Goal: Find specific page/section: Find specific page/section

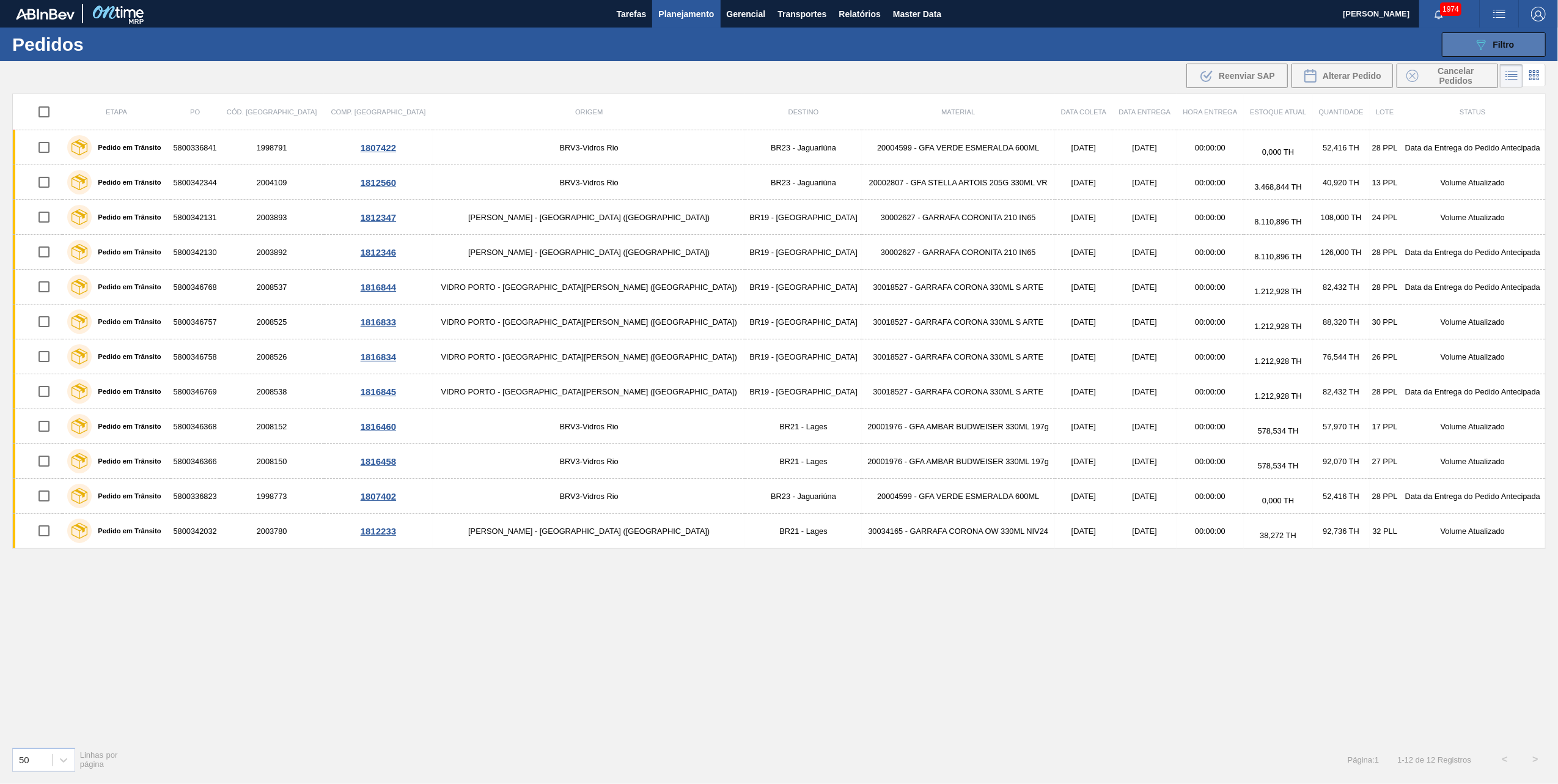
click at [1463, 56] on button "089F7B8B-B2A5-4AFE-B5C0-19BA573D28AC Filtro" at bounding box center [1494, 44] width 104 height 24
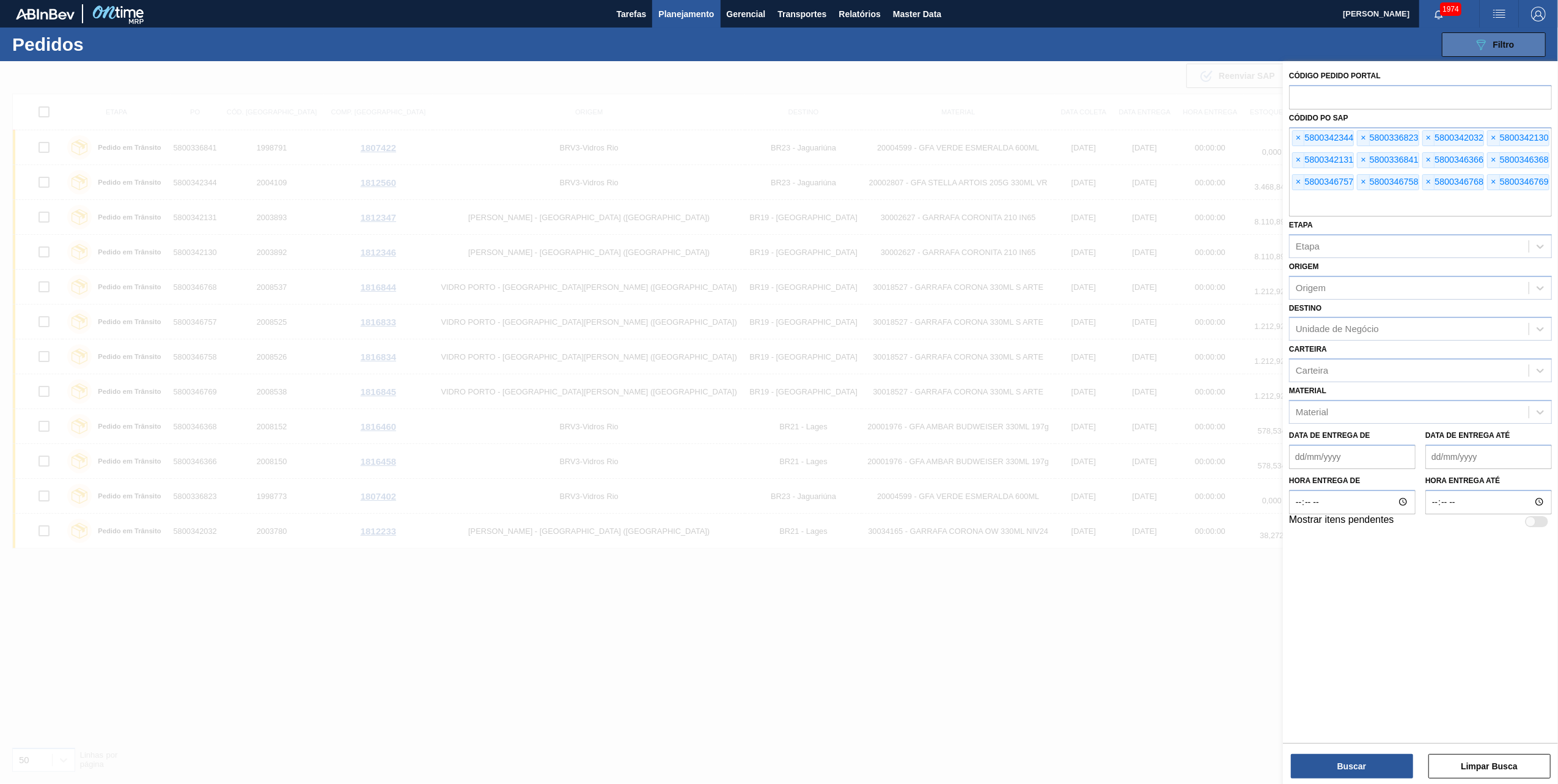
click at [1468, 43] on button "089F7B8B-B2A5-4AFE-B5C0-19BA573D28AC Filtro" at bounding box center [1494, 44] width 104 height 24
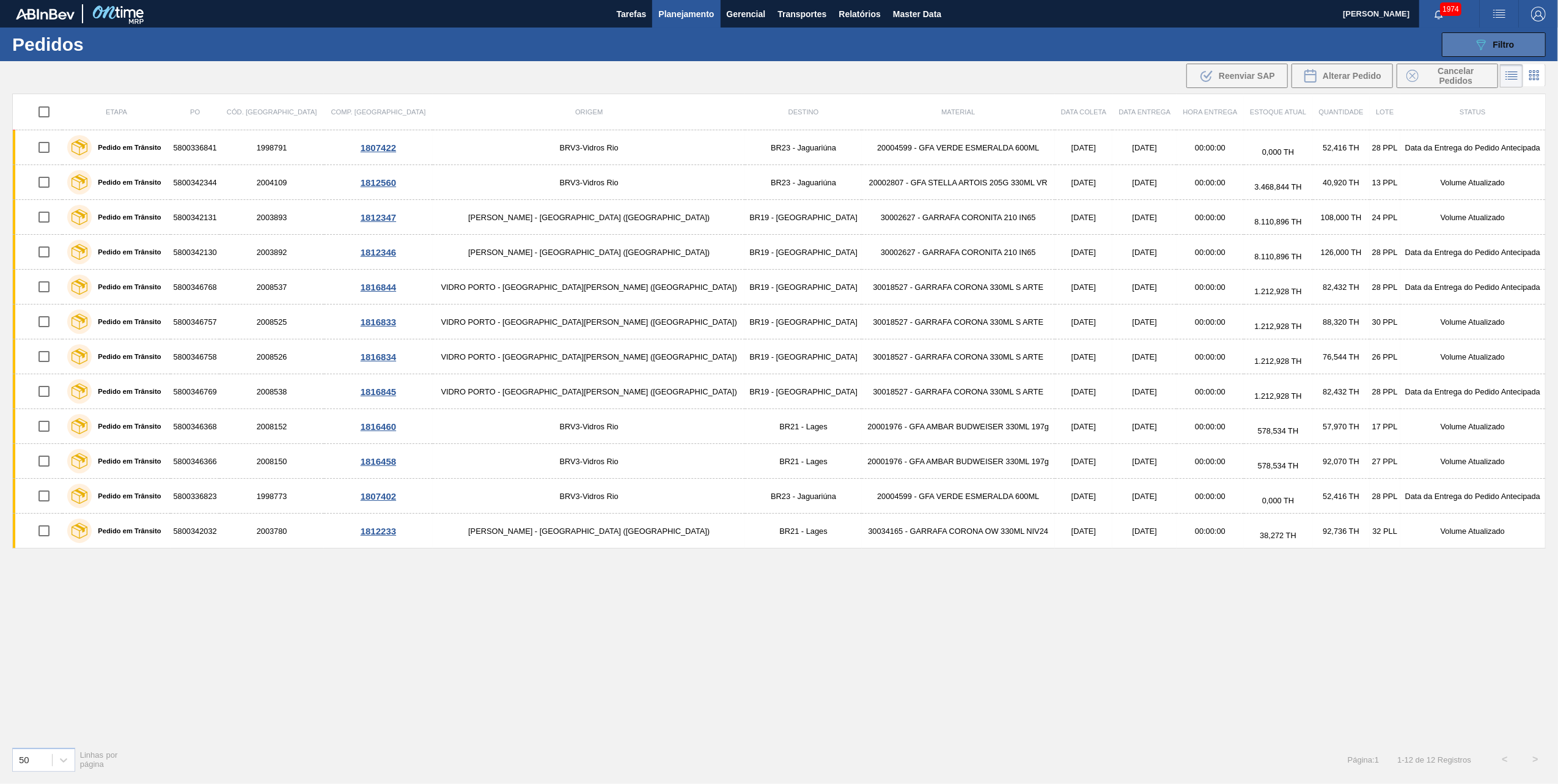
click at [1487, 36] on button "089F7B8B-B2A5-4AFE-B5C0-19BA573D28AC Filtro" at bounding box center [1494, 44] width 104 height 24
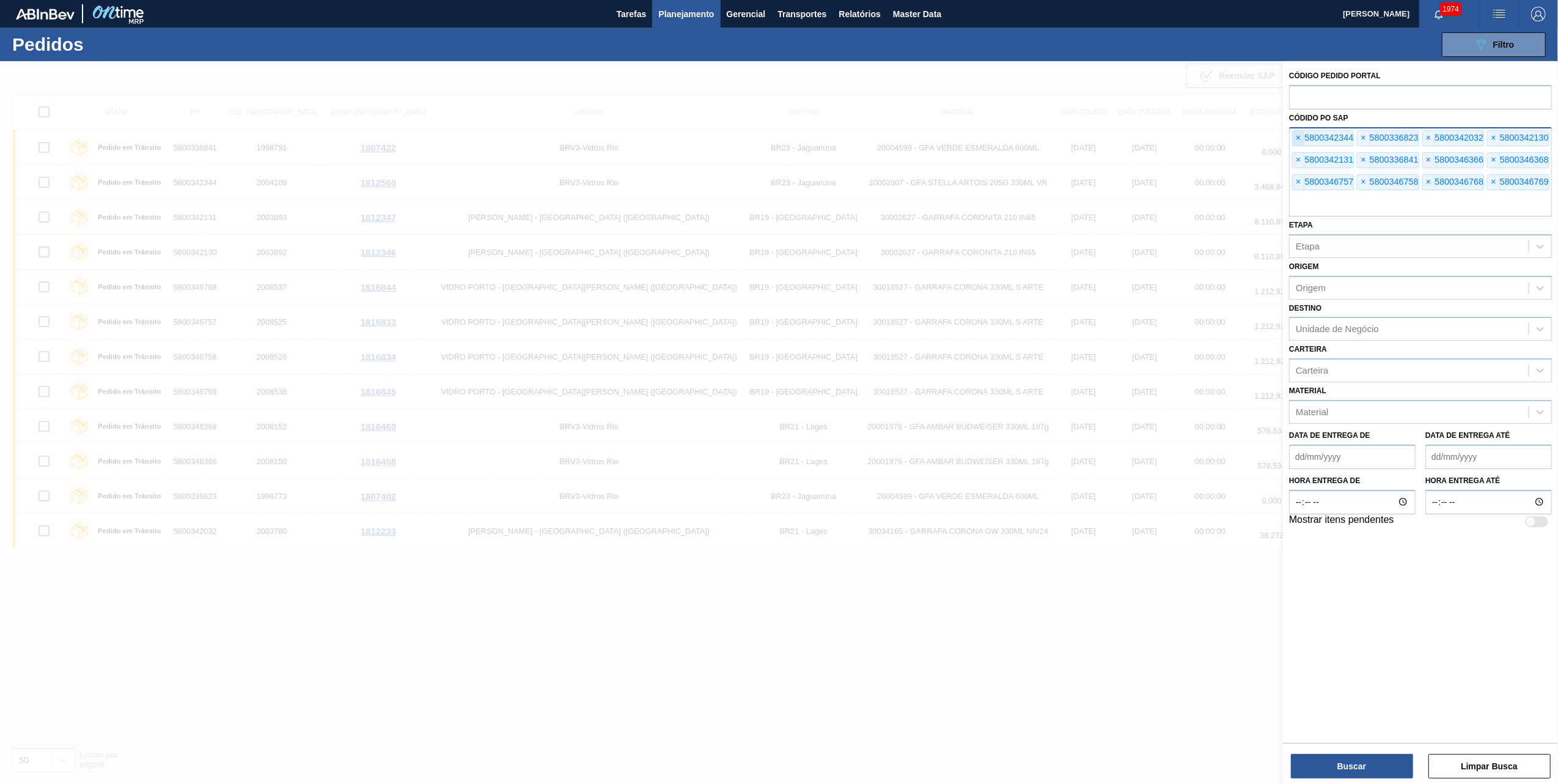
click at [1296, 135] on span "×" at bounding box center [1298, 138] width 12 height 15
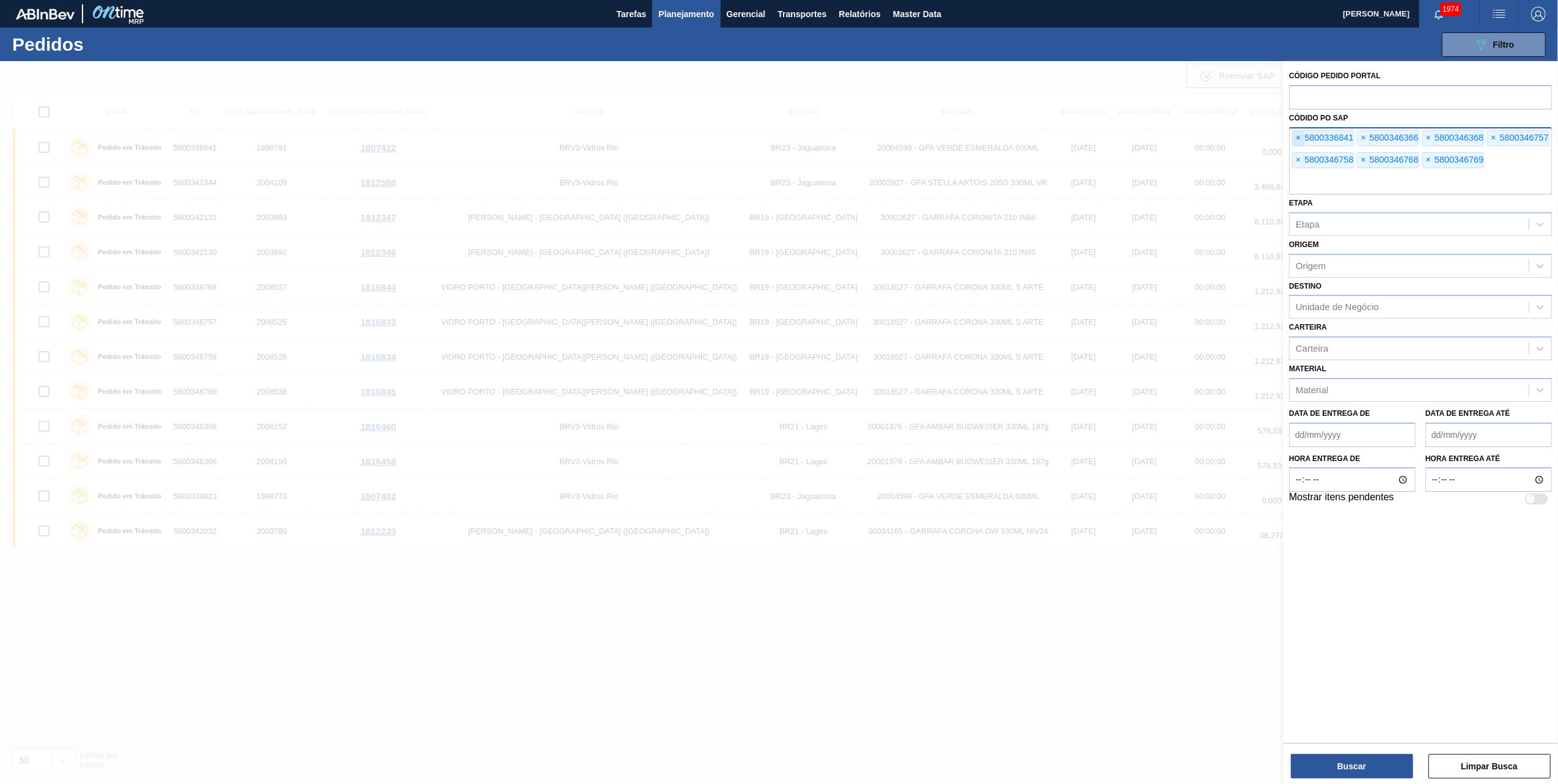
click at [1296, 135] on span "×" at bounding box center [1298, 138] width 12 height 15
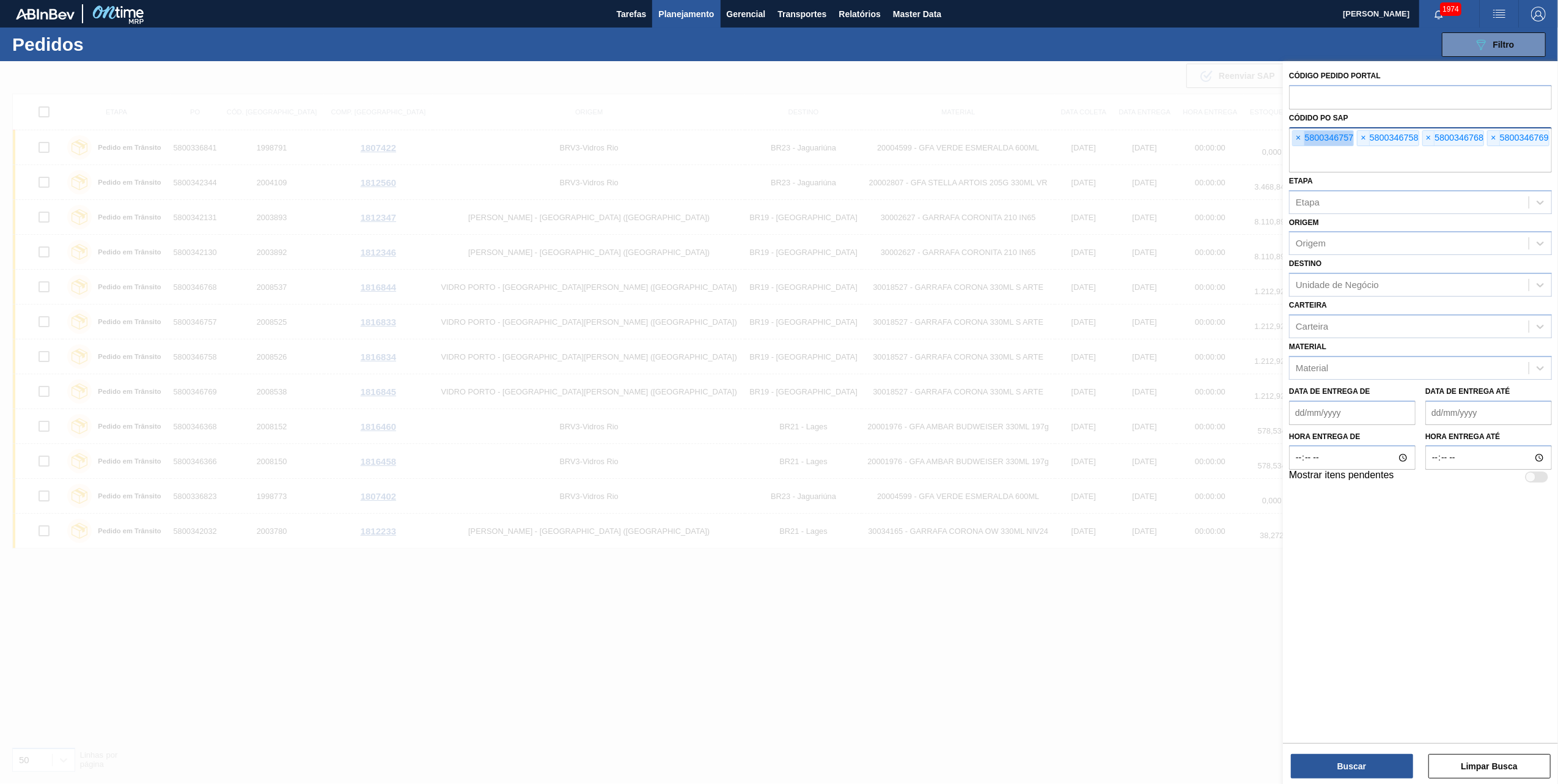
click at [1296, 135] on span "×" at bounding box center [1298, 138] width 12 height 15
paste input "text"
click at [1299, 131] on span "×" at bounding box center [1298, 138] width 12 height 15
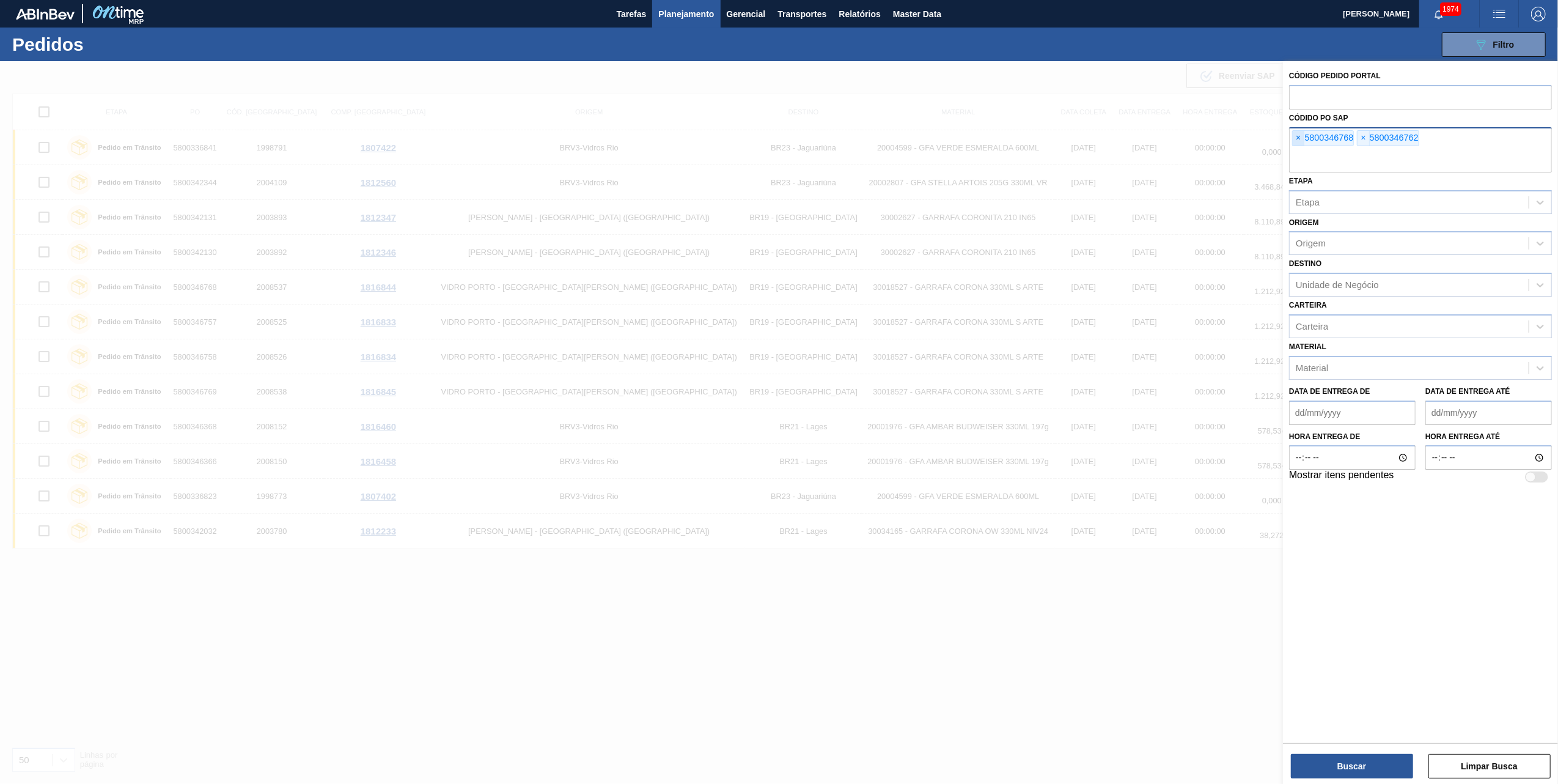
click at [1299, 131] on span "×" at bounding box center [1298, 138] width 12 height 15
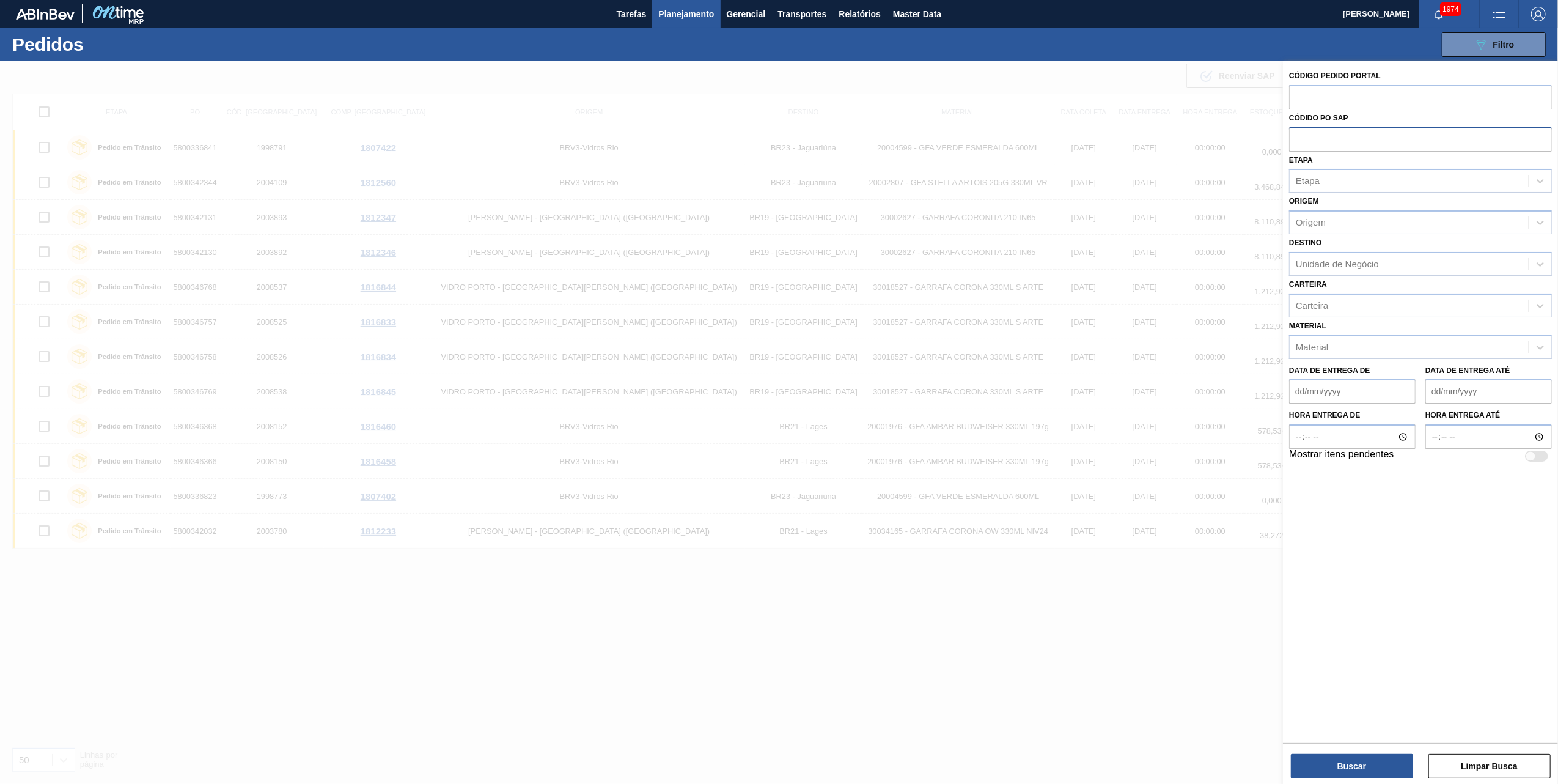
click at [1299, 131] on input "text" at bounding box center [1421, 139] width 263 height 23
paste input "text"
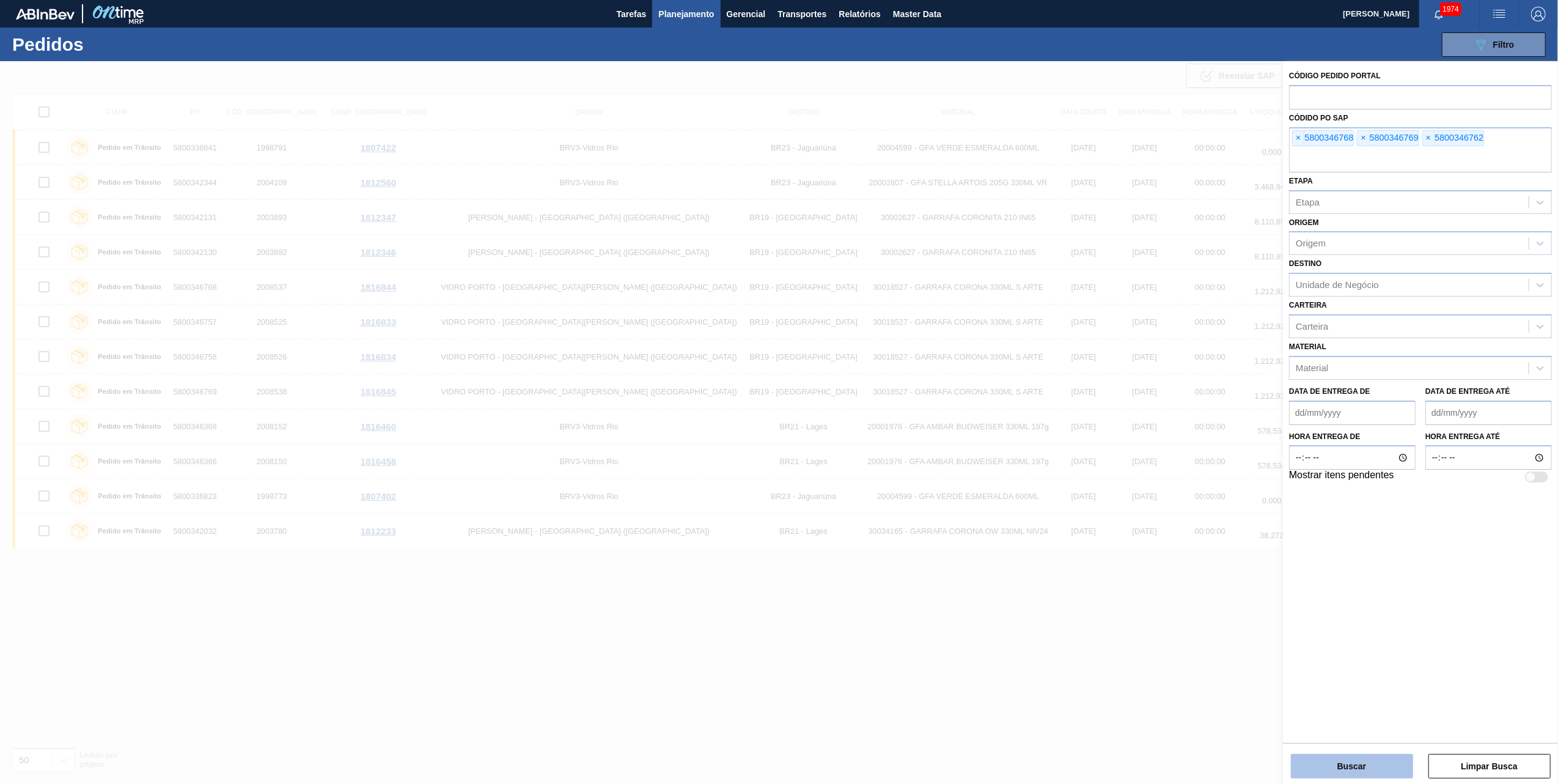
click at [1333, 758] on button "Buscar" at bounding box center [1352, 765] width 122 height 24
